Goal: Information Seeking & Learning: Learn about a topic

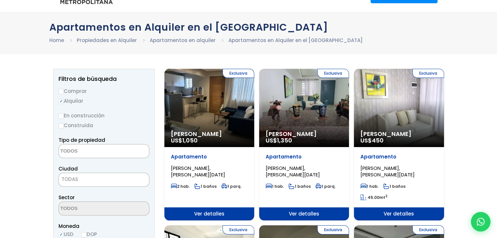
scroll to position [33, 0]
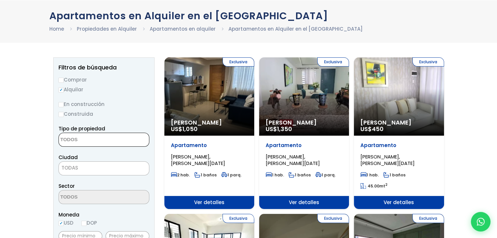
click at [83, 139] on textarea "Search" at bounding box center [90, 140] width 63 height 14
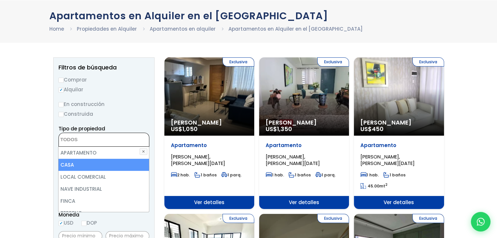
click at [83, 165] on li "CASA" at bounding box center [103, 165] width 90 height 12
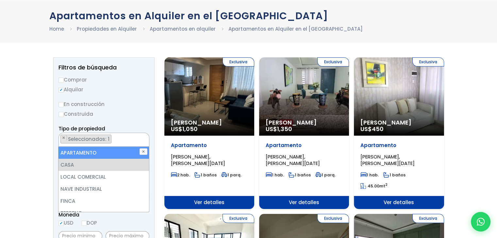
click at [101, 152] on li "APARTAMENTO" at bounding box center [103, 153] width 90 height 12
select select "apartment"
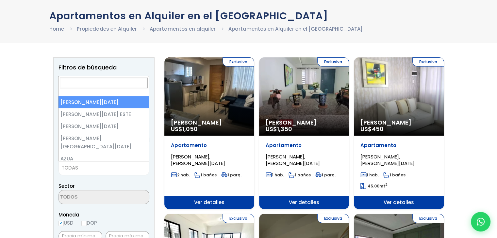
click at [90, 169] on span "TODAS" at bounding box center [104, 168] width 90 height 9
select select "1"
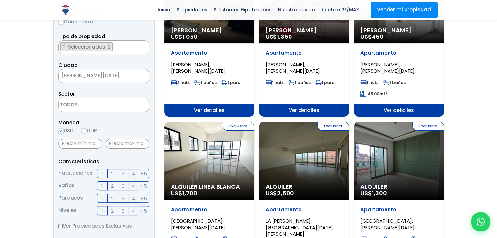
scroll to position [131, 0]
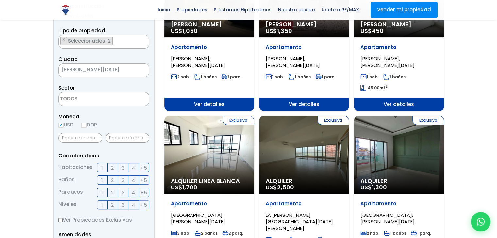
click at [84, 126] on input "DOP" at bounding box center [83, 125] width 5 height 5
radio input "true"
click at [113, 169] on span "2" at bounding box center [112, 168] width 3 height 8
click at [0, 0] on input "2" at bounding box center [0, 0] width 0 height 0
click at [102, 192] on span "1" at bounding box center [102, 193] width 2 height 8
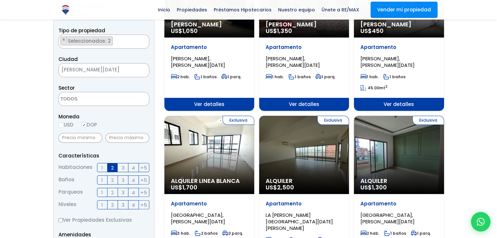
click at [0, 0] on input "1" at bounding box center [0, 0] width 0 height 0
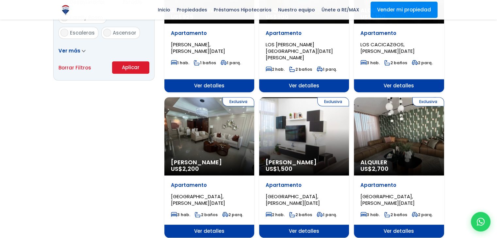
scroll to position [392, 0]
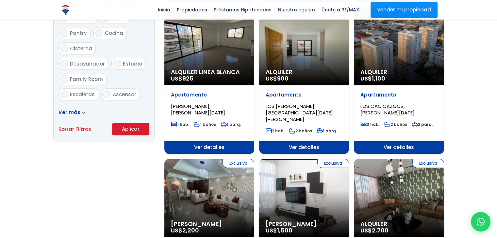
click at [133, 128] on button "Aplicar" at bounding box center [130, 129] width 37 height 12
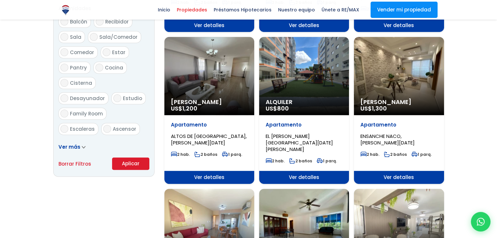
scroll to position [359, 0]
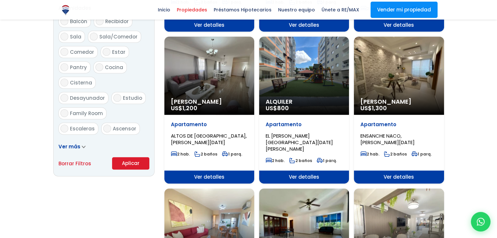
click at [83, 146] on icon at bounding box center [83, 147] width 3 height 2
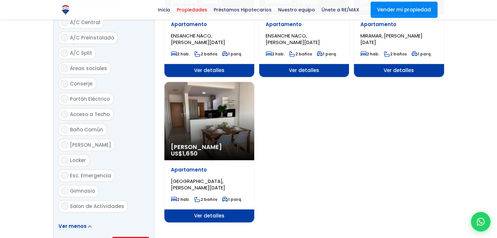
scroll to position [784, 0]
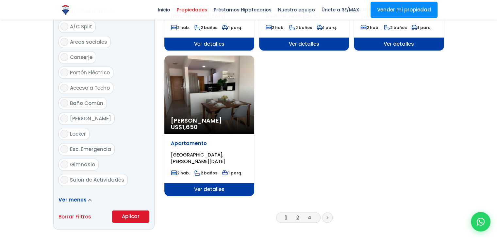
click at [297, 214] on link "2" at bounding box center [297, 217] width 3 height 7
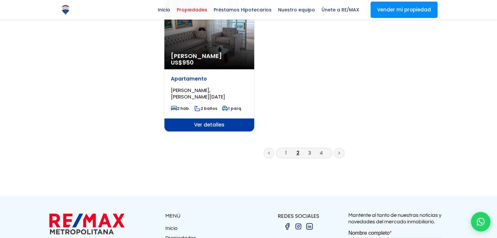
scroll to position [849, 0]
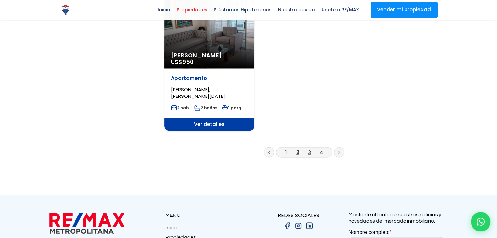
click at [308, 149] on link "3" at bounding box center [309, 152] width 3 height 7
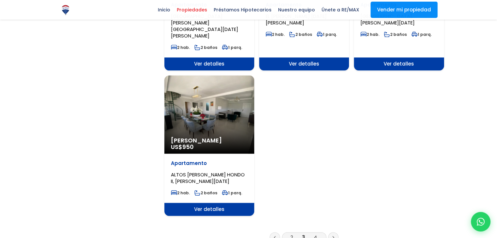
scroll to position [784, 0]
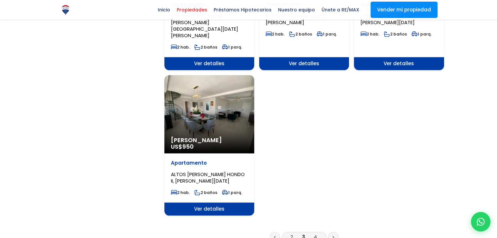
click at [315, 234] on link "4" at bounding box center [315, 237] width 3 height 7
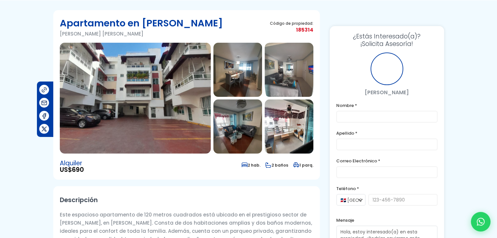
scroll to position [33, 0]
click at [128, 86] on img at bounding box center [135, 98] width 151 height 111
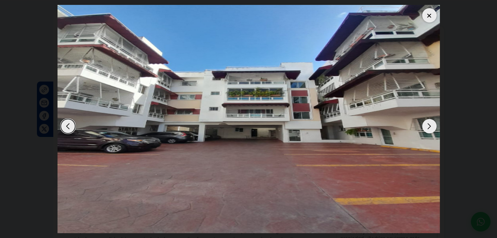
click at [430, 128] on div "Next slide" at bounding box center [429, 126] width 14 height 14
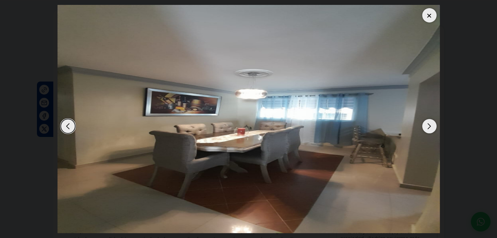
click at [430, 128] on div "Next slide" at bounding box center [429, 126] width 14 height 14
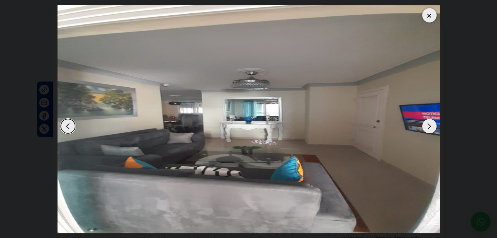
click at [430, 128] on div "Next slide" at bounding box center [429, 126] width 14 height 14
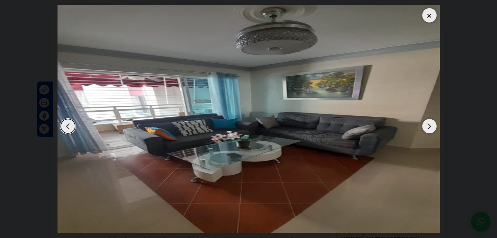
click at [430, 128] on div "Next slide" at bounding box center [429, 126] width 14 height 14
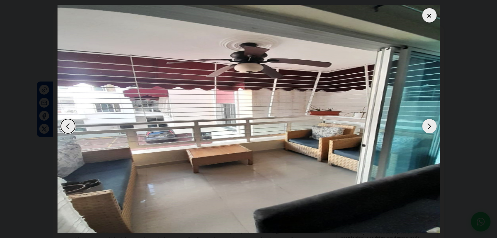
click at [430, 128] on div "Next slide" at bounding box center [429, 126] width 14 height 14
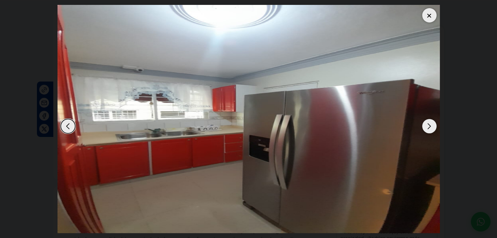
click at [430, 128] on div "Next slide" at bounding box center [429, 126] width 14 height 14
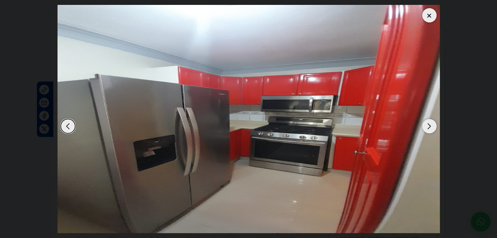
click at [430, 128] on div "Next slide" at bounding box center [429, 126] width 14 height 14
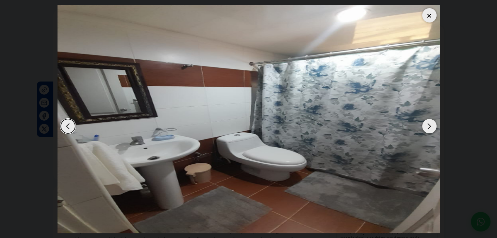
click at [430, 128] on div "Next slide" at bounding box center [429, 126] width 14 height 14
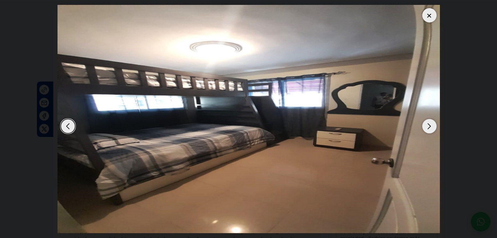
click at [430, 128] on div "Next slide" at bounding box center [429, 126] width 14 height 14
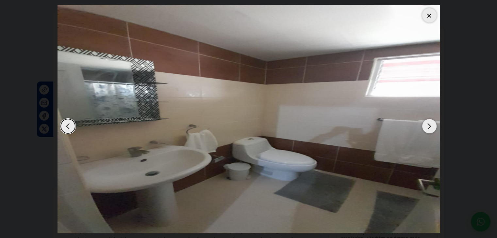
click at [430, 128] on div "Next slide" at bounding box center [429, 126] width 14 height 14
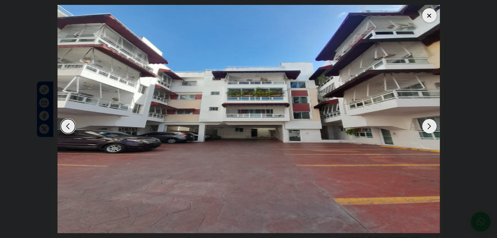
click at [429, 17] on div at bounding box center [429, 15] width 14 height 14
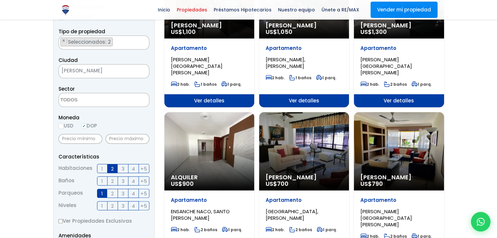
scroll to position [131, 0]
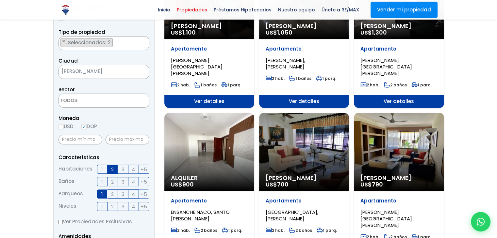
click at [101, 192] on label "1" at bounding box center [102, 194] width 10 height 9
click at [0, 0] on input "1" at bounding box center [0, 0] width 0 height 0
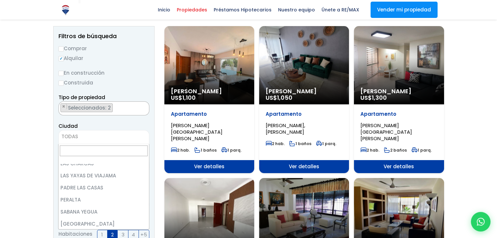
scroll to position [0, 0]
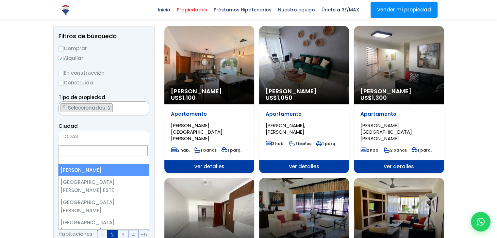
select select "1"
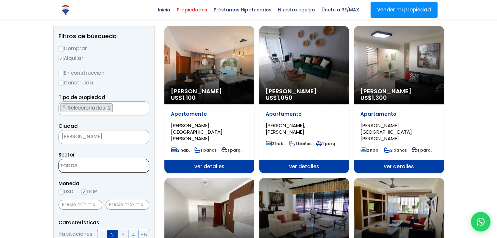
click at [90, 166] on textarea "Search" at bounding box center [90, 166] width 63 height 14
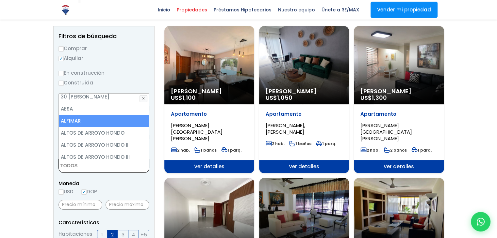
scroll to position [52, 0]
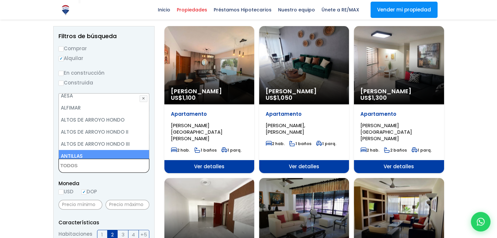
click at [84, 167] on textarea "Search" at bounding box center [90, 166] width 63 height 14
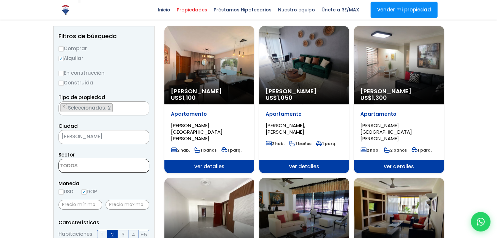
click at [109, 138] on span "[PERSON_NAME][DATE]" at bounding box center [96, 136] width 74 height 9
click at [104, 167] on textarea "Search" at bounding box center [90, 166] width 63 height 14
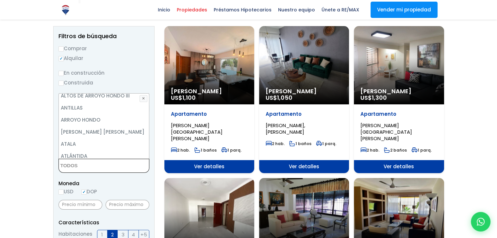
scroll to position [105, 0]
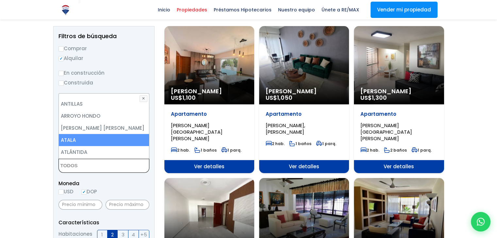
click at [83, 140] on li "ATALA" at bounding box center [104, 140] width 90 height 12
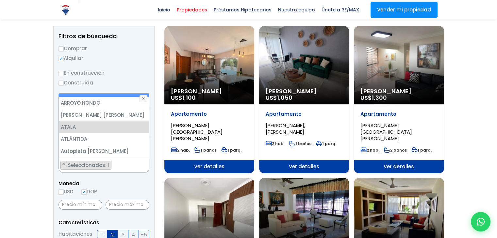
scroll to position [0, 0]
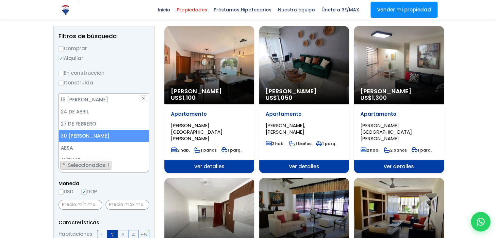
click at [96, 137] on li "[DATE][PERSON_NAME]" at bounding box center [104, 136] width 90 height 12
select select "165"
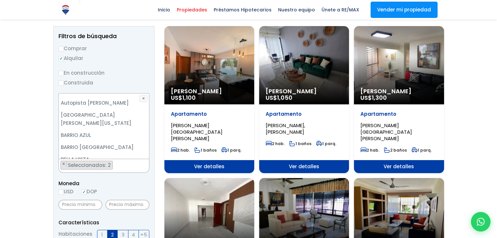
scroll to position [170, 0]
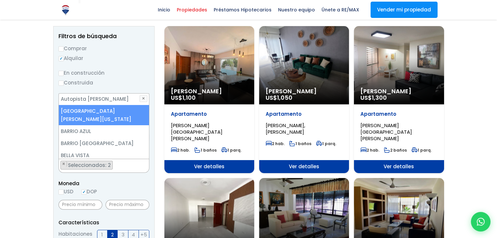
click at [100, 111] on li "[GEOGRAPHIC_DATA][PERSON_NAME][US_STATE]" at bounding box center [104, 115] width 90 height 20
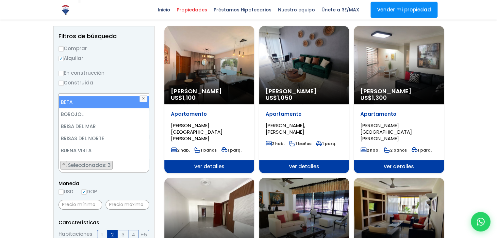
scroll to position [248, 0]
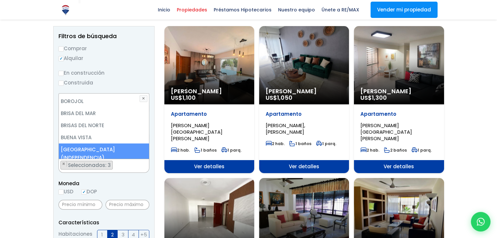
click at [110, 144] on li "[GEOGRAPHIC_DATA] (INDEPENDENCIA)" at bounding box center [104, 154] width 90 height 20
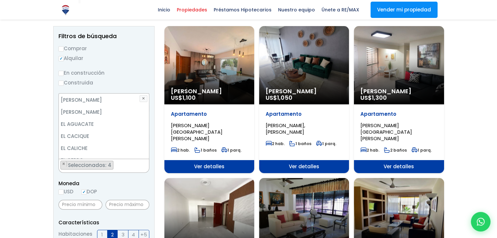
scroll to position [662, 0]
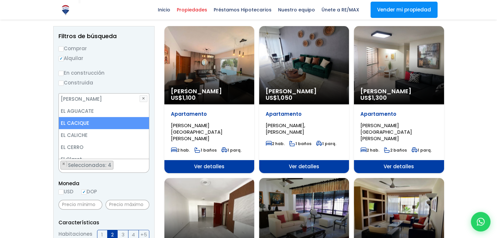
click at [78, 117] on li "EL CACIQUE" at bounding box center [104, 123] width 90 height 12
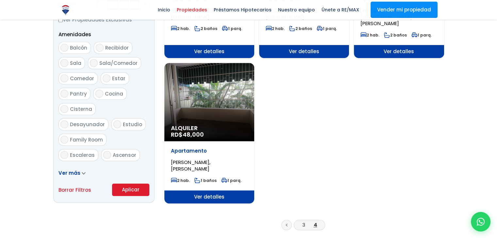
scroll to position [359, 0]
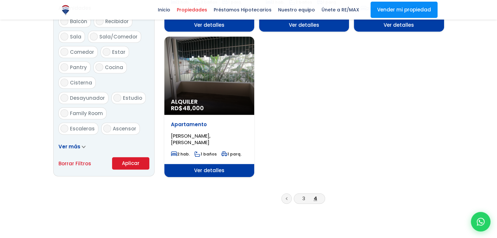
click at [129, 167] on button "Aplicar" at bounding box center [130, 163] width 37 height 12
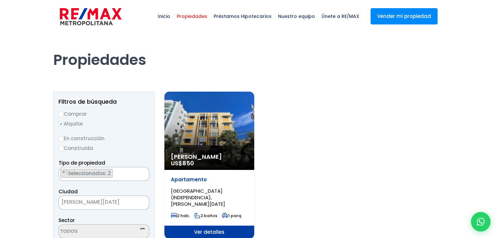
select select "165"
click at [202, 135] on div "[PERSON_NAME] US$ 850" at bounding box center [209, 131] width 90 height 78
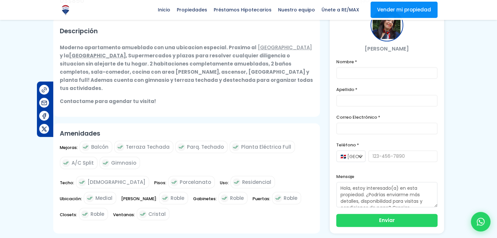
scroll to position [98, 0]
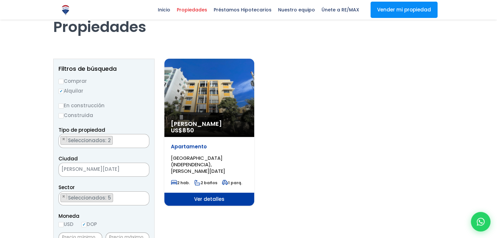
scroll to position [33, 0]
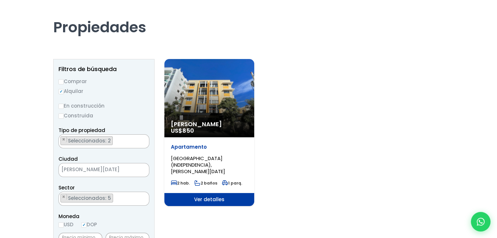
click at [127, 199] on ul "× Seleccionados: 5 × Seleccionados: 5 × Seleccionados: 5 × Seleccionados: 5 × S…" at bounding box center [100, 199] width 82 height 14
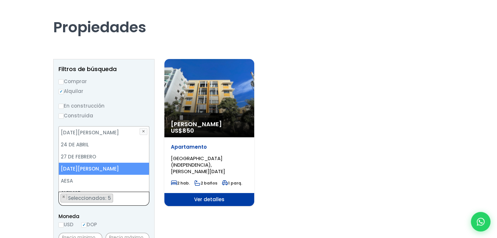
click at [62, 196] on textarea "Search" at bounding box center [61, 199] width 4 height 14
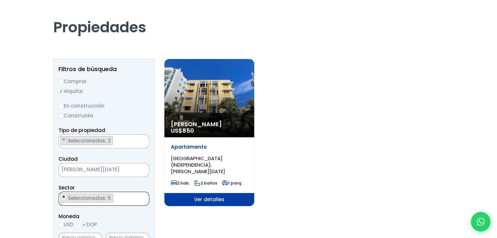
click at [64, 197] on span "×" at bounding box center [63, 197] width 3 height 6
select select "14006"
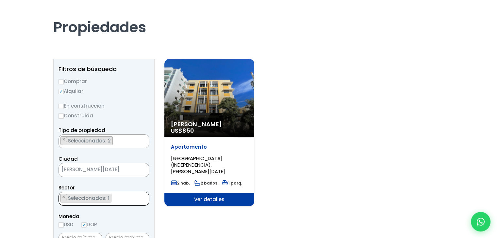
click at [64, 197] on span "×" at bounding box center [63, 197] width 3 height 6
select select
click at [79, 198] on textarea "Search" at bounding box center [90, 199] width 63 height 14
click at [127, 141] on ul "× Seleccionados: 2 × Seleccionados: 2" at bounding box center [100, 142] width 82 height 14
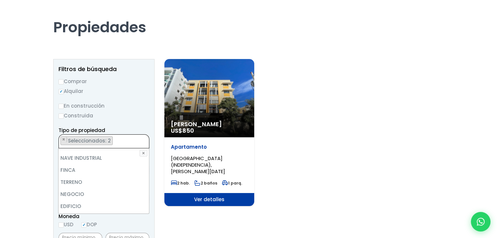
scroll to position [0, 0]
